Goal: Information Seeking & Learning: Learn about a topic

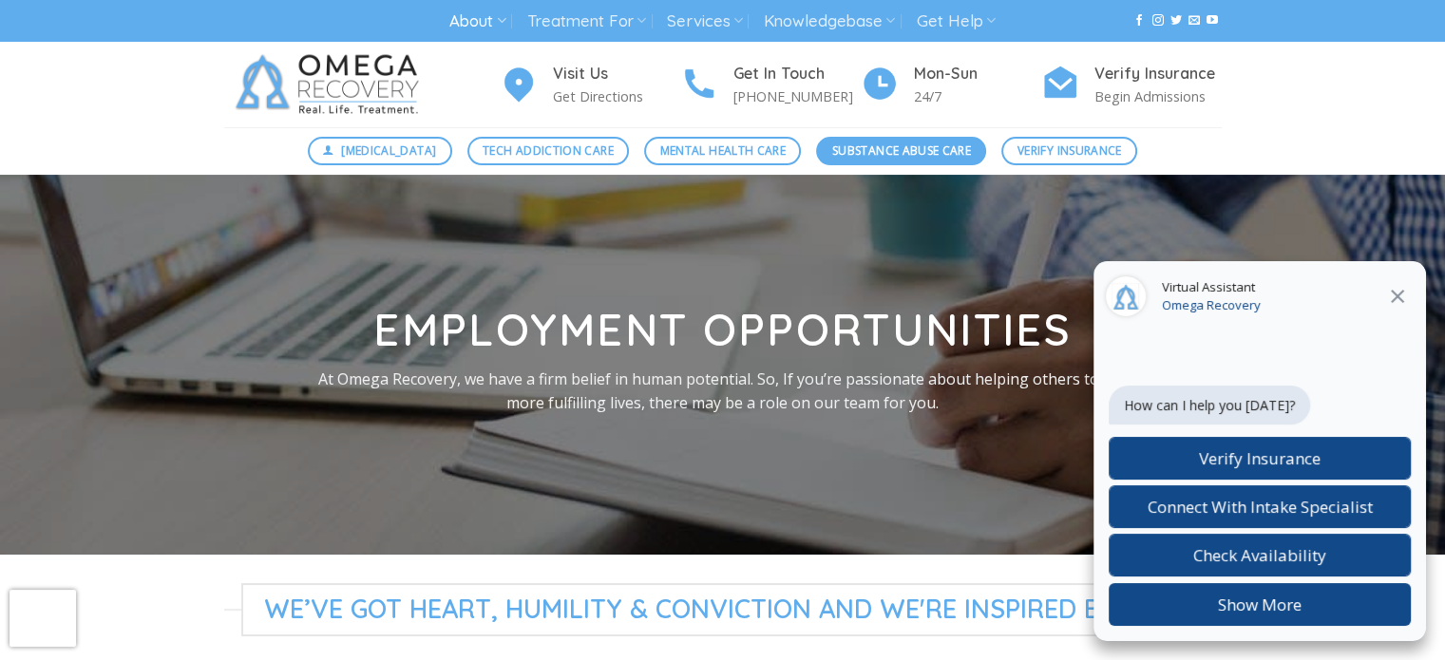
click at [917, 150] on span "Substance Abuse Care" at bounding box center [901, 151] width 139 height 18
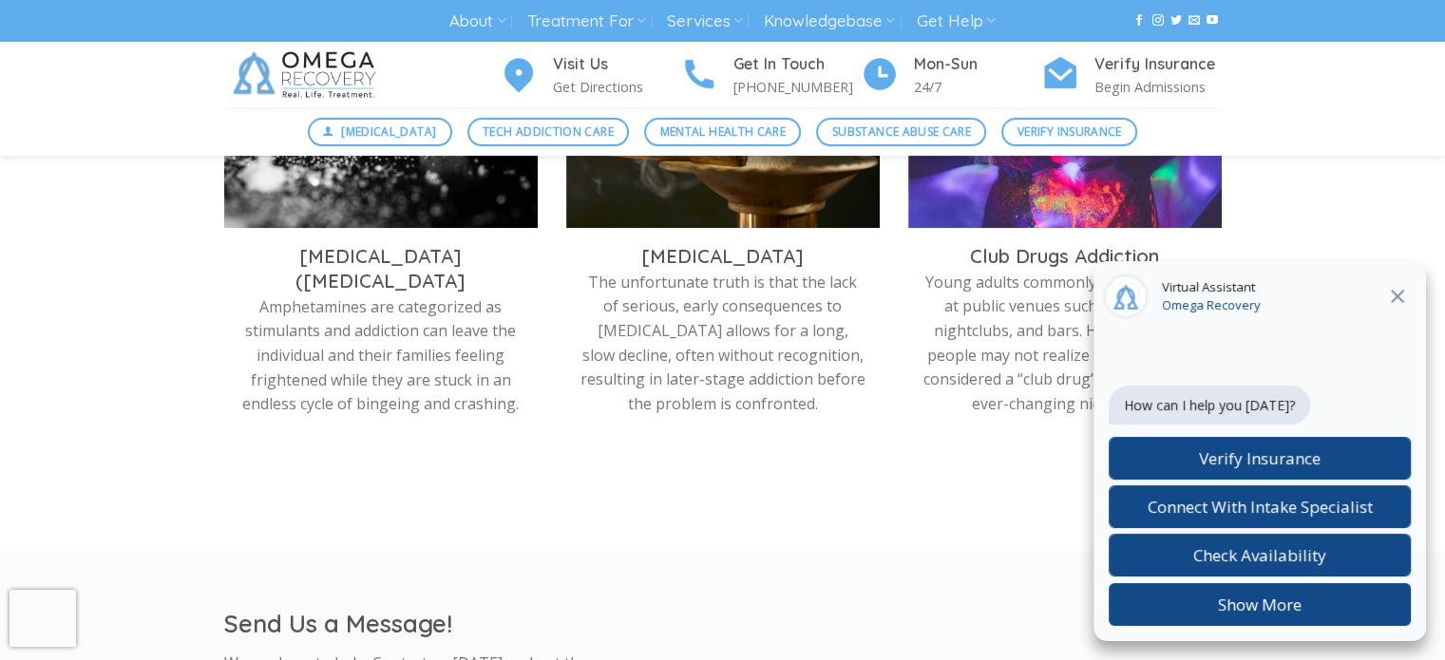
scroll to position [950, 0]
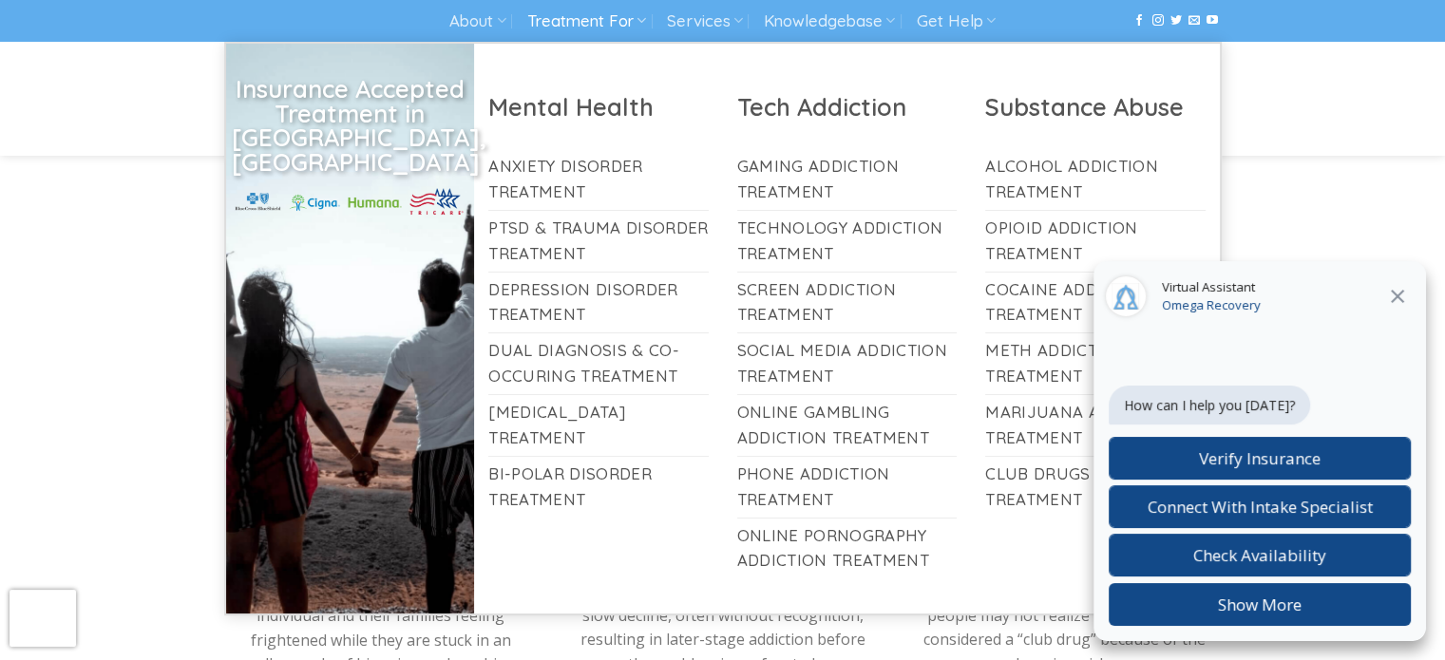
click at [615, 26] on link "Treatment For" at bounding box center [586, 21] width 119 height 35
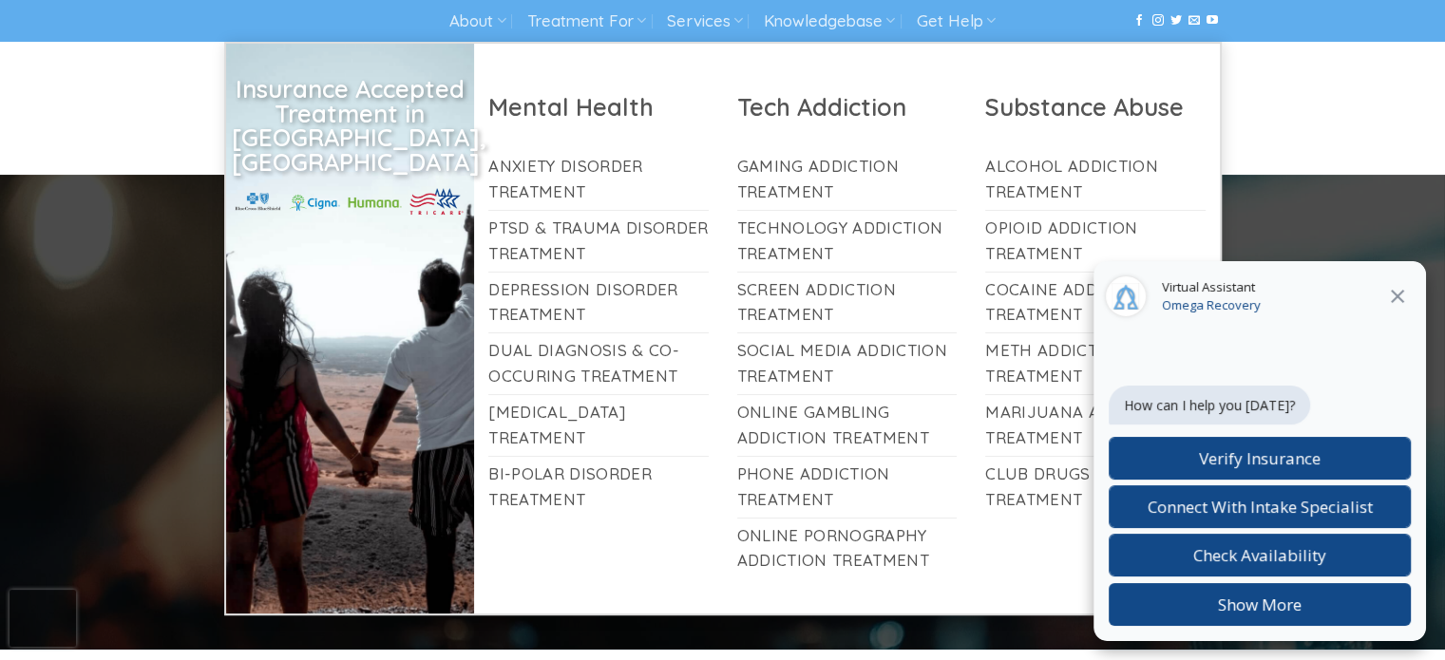
click at [1023, 116] on h2 "Substance Abuse" at bounding box center [1095, 106] width 220 height 31
click at [1038, 194] on link "Alcohol Addiction Treatment" at bounding box center [1095, 179] width 220 height 61
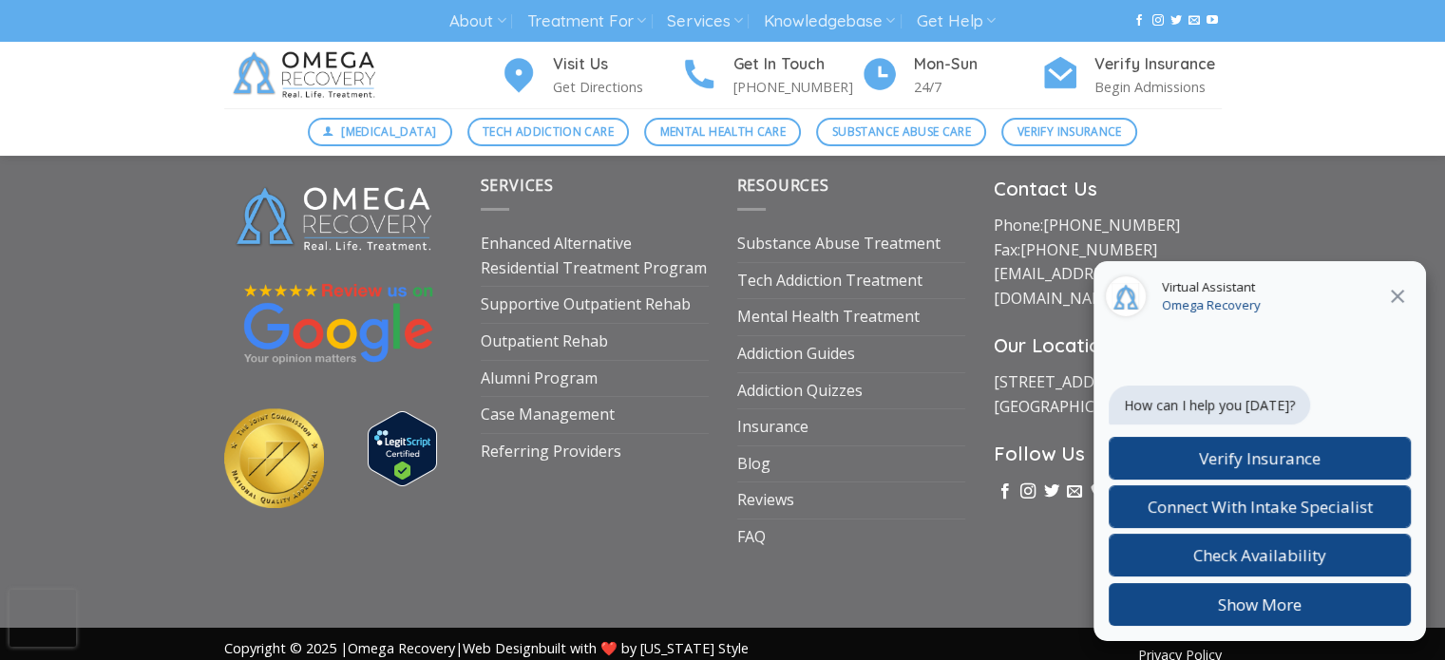
scroll to position [6707, 0]
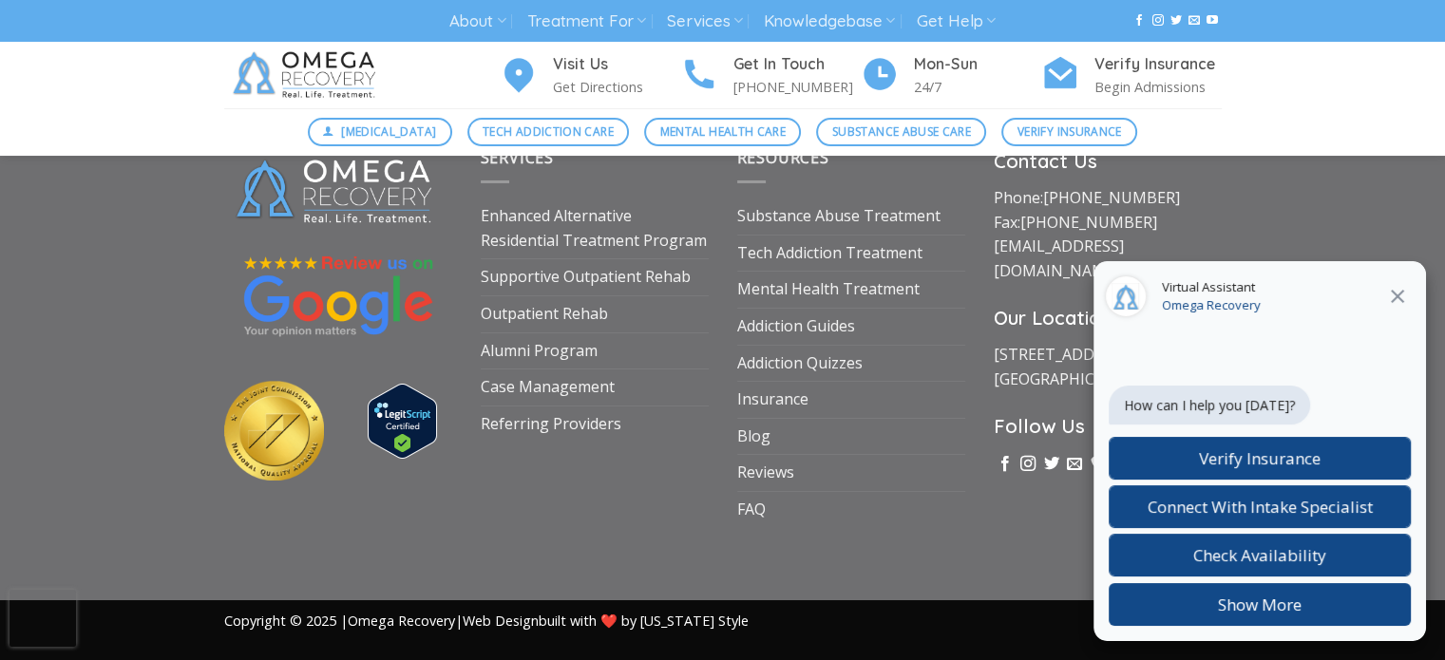
click at [1398, 296] on icon "Close" at bounding box center [1397, 296] width 13 height 13
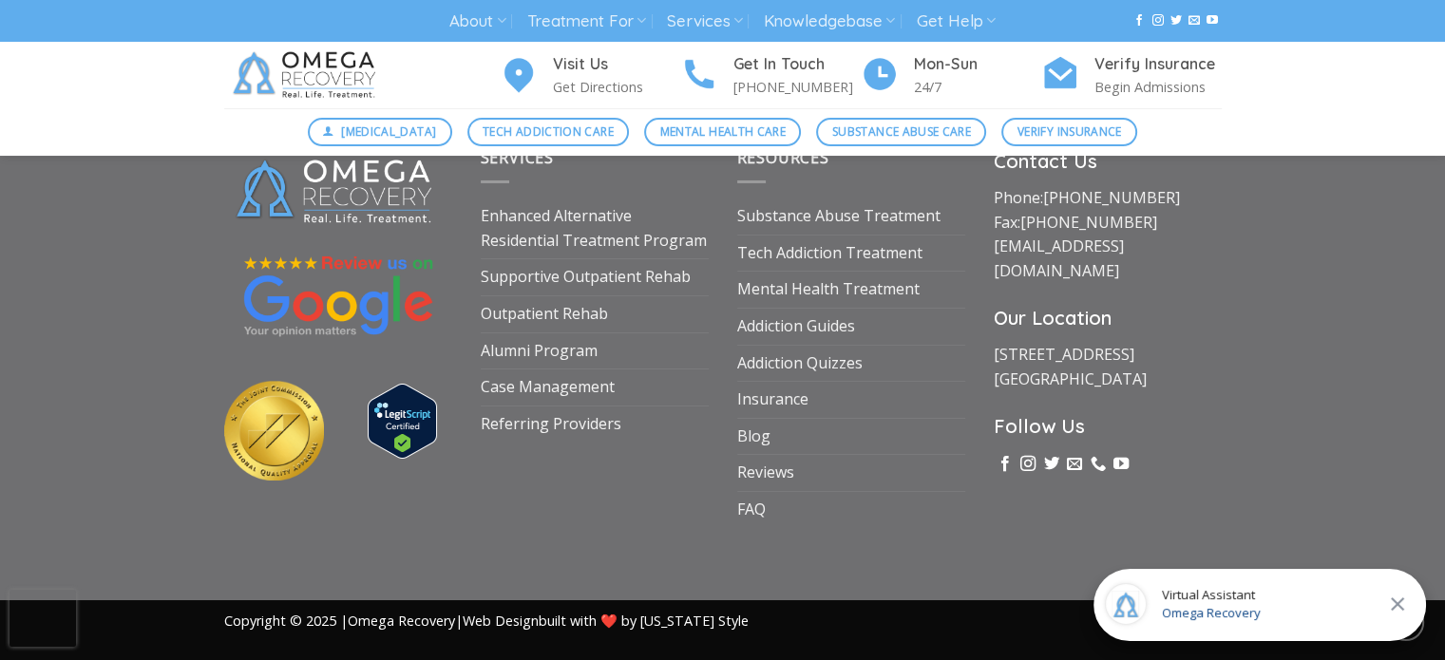
click at [988, 291] on div "Contact Us Phone: (512) 601-5407 Fax: (855) 747-7980 intake@omegarecovery.org O…" at bounding box center [1108, 336] width 257 height 381
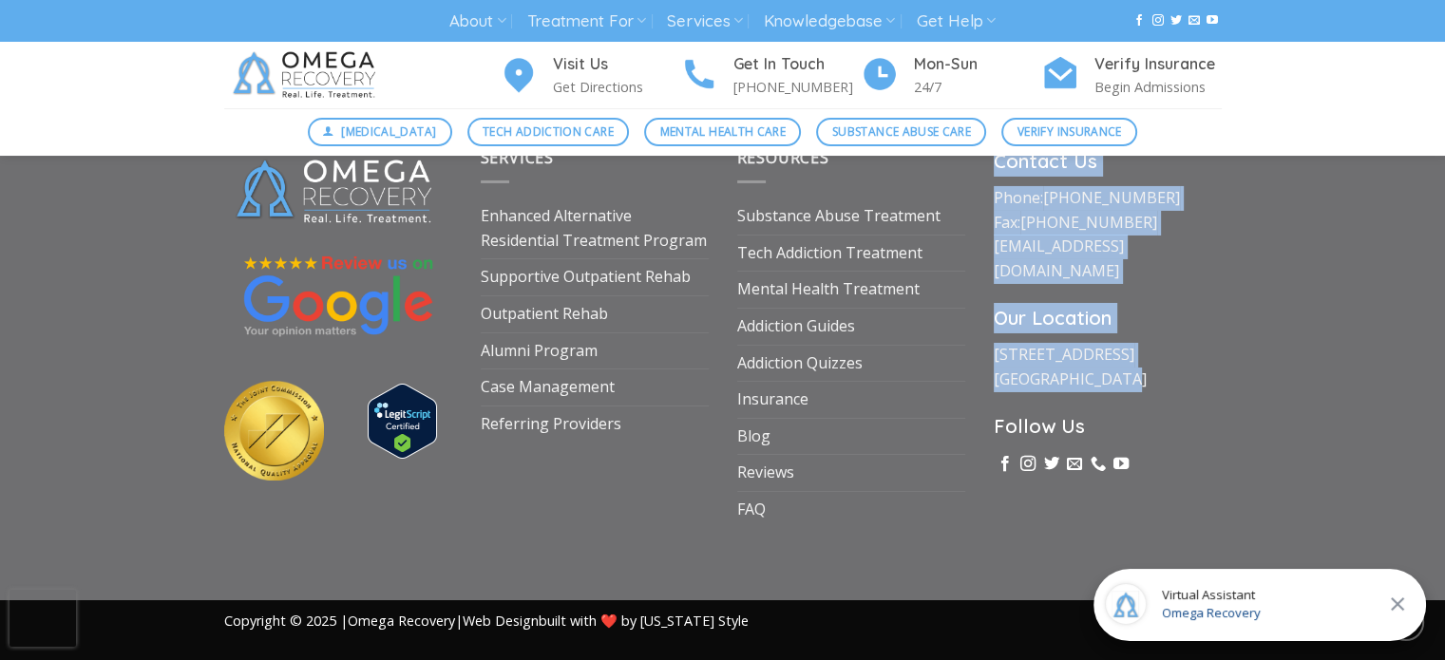
drag, startPoint x: 991, startPoint y: 160, endPoint x: 1181, endPoint y: 369, distance: 282.6
click at [1181, 369] on div "Contact Us Phone: (512) 601-5407 Fax: (855) 747-7980 intake@omegarecovery.org O…" at bounding box center [1108, 336] width 257 height 381
copy div "Contact Us Phone: (512) 601-5407 Fax: (855) 747-7980 intake@omegarecovery.org O…"
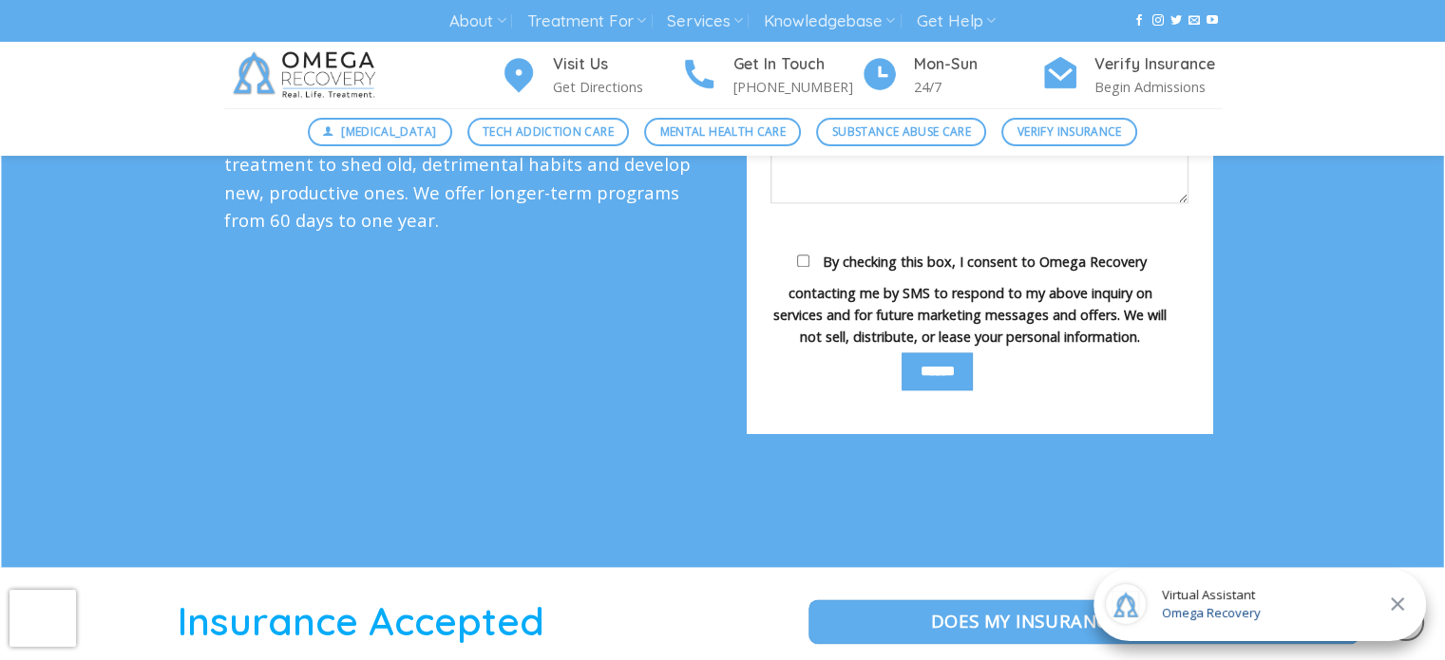
scroll to position [2146, 0]
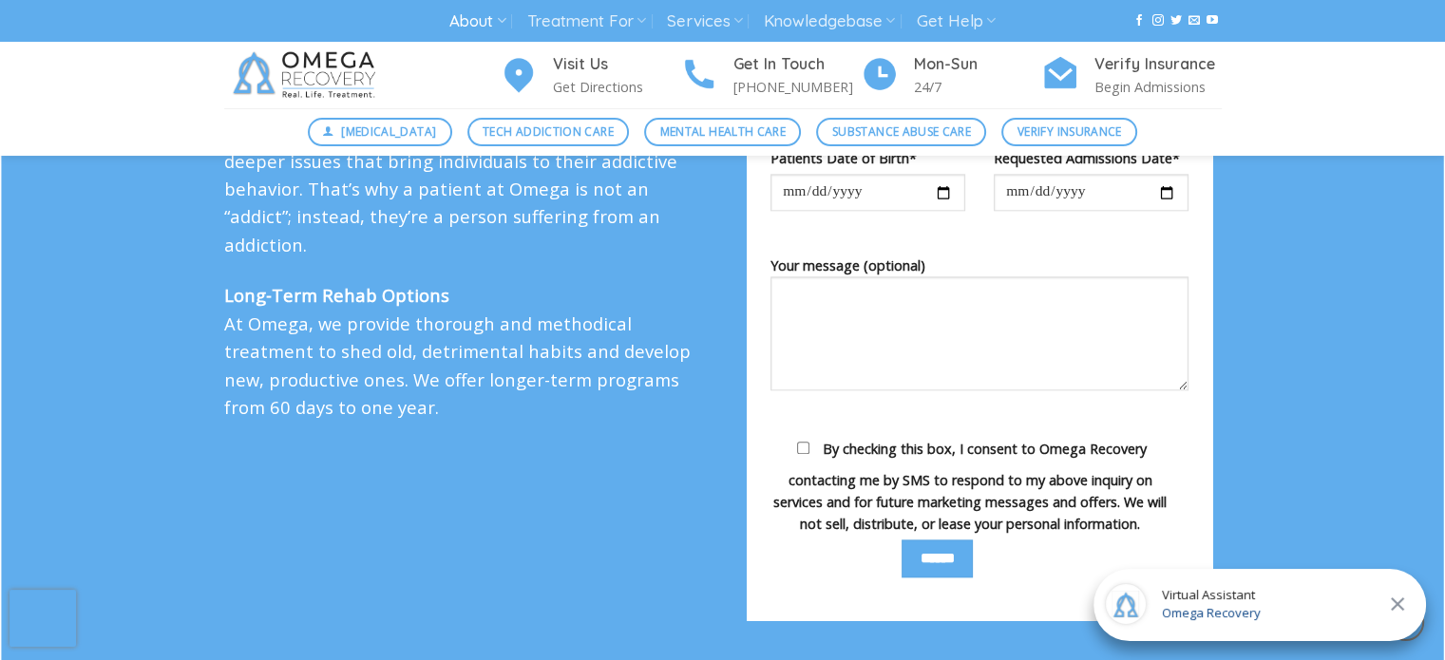
drag, startPoint x: 421, startPoint y: 10, endPoint x: 458, endPoint y: 23, distance: 39.1
click at [441, 26] on div "About About Omega Recovery Meet Dr. Kardaras Meet Our Staff In The News Dr. Kar…" at bounding box center [723, 21] width 1026 height 35
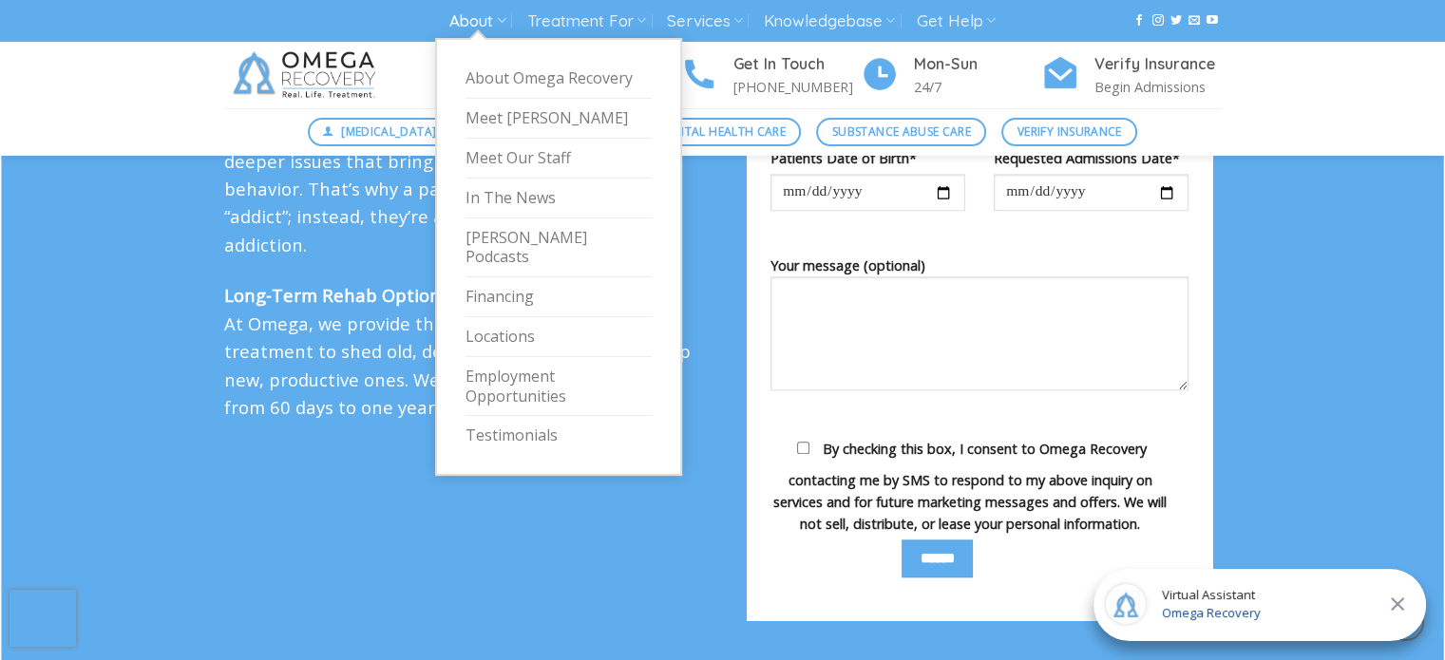
click at [464, 23] on link "About" at bounding box center [478, 21] width 56 height 35
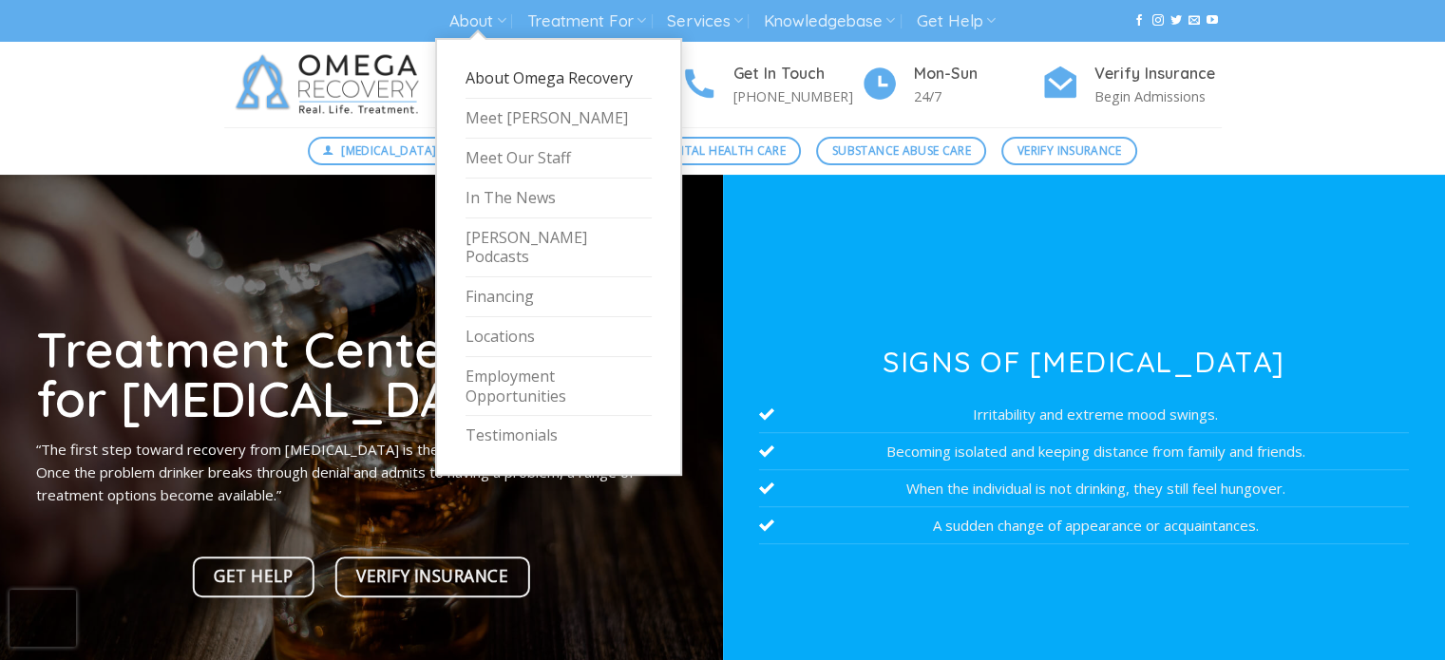
click at [504, 80] on link "About Omega Recovery" at bounding box center [559, 79] width 186 height 40
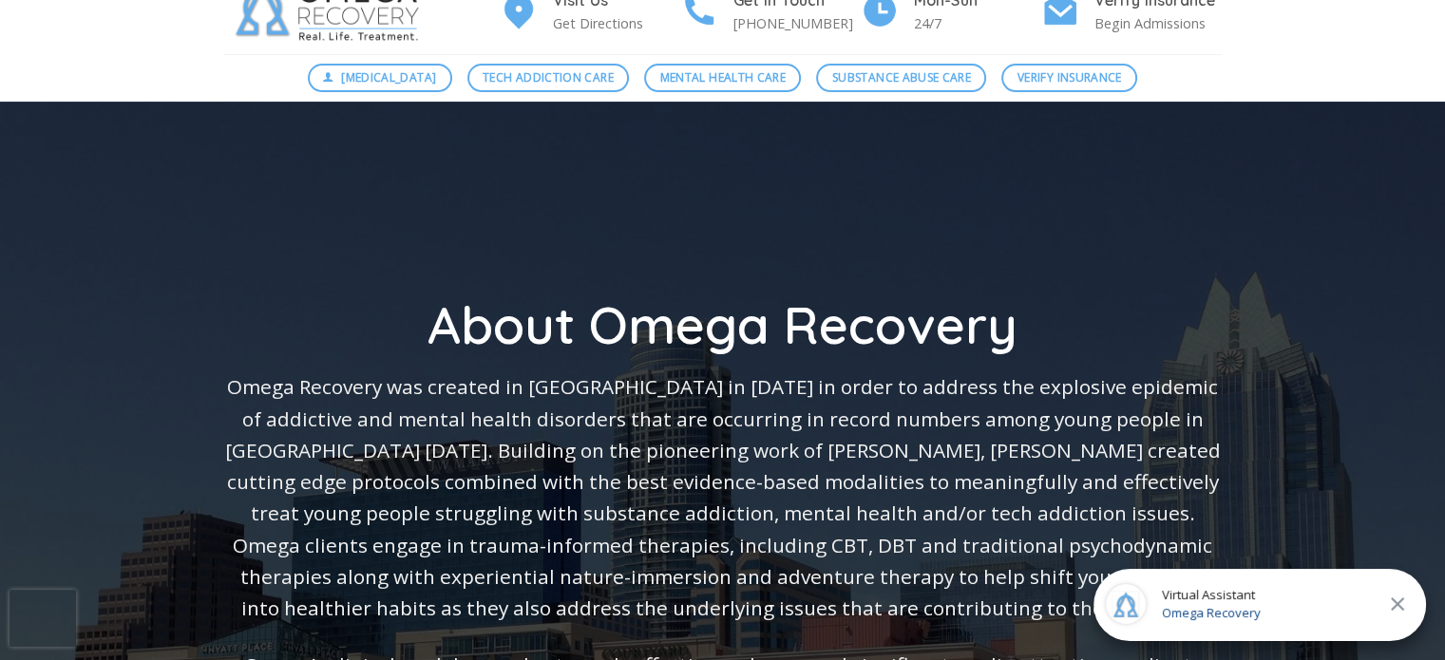
scroll to position [380, 0]
